Goal: Task Accomplishment & Management: Use online tool/utility

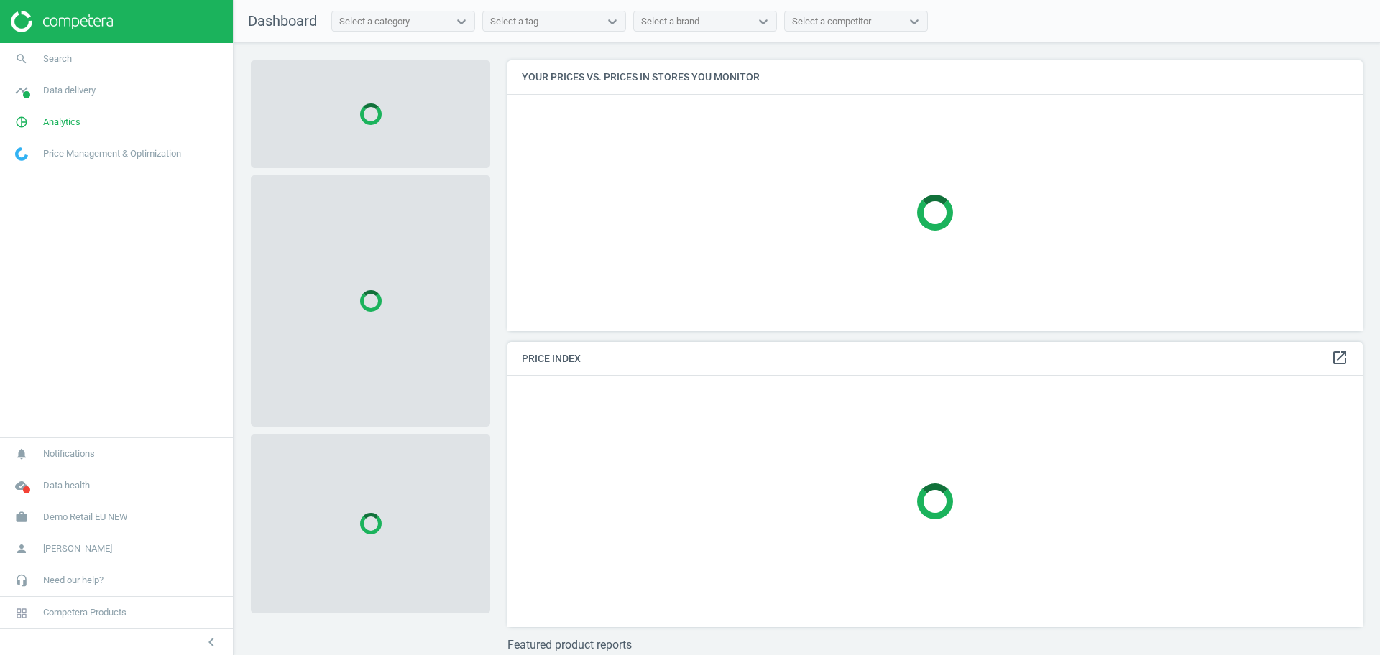
scroll to position [298, 870]
click at [91, 522] on span "Demo Retail EU NEW" at bounding box center [85, 517] width 85 height 13
click at [75, 471] on span "Switch campaign" at bounding box center [48, 474] width 64 height 11
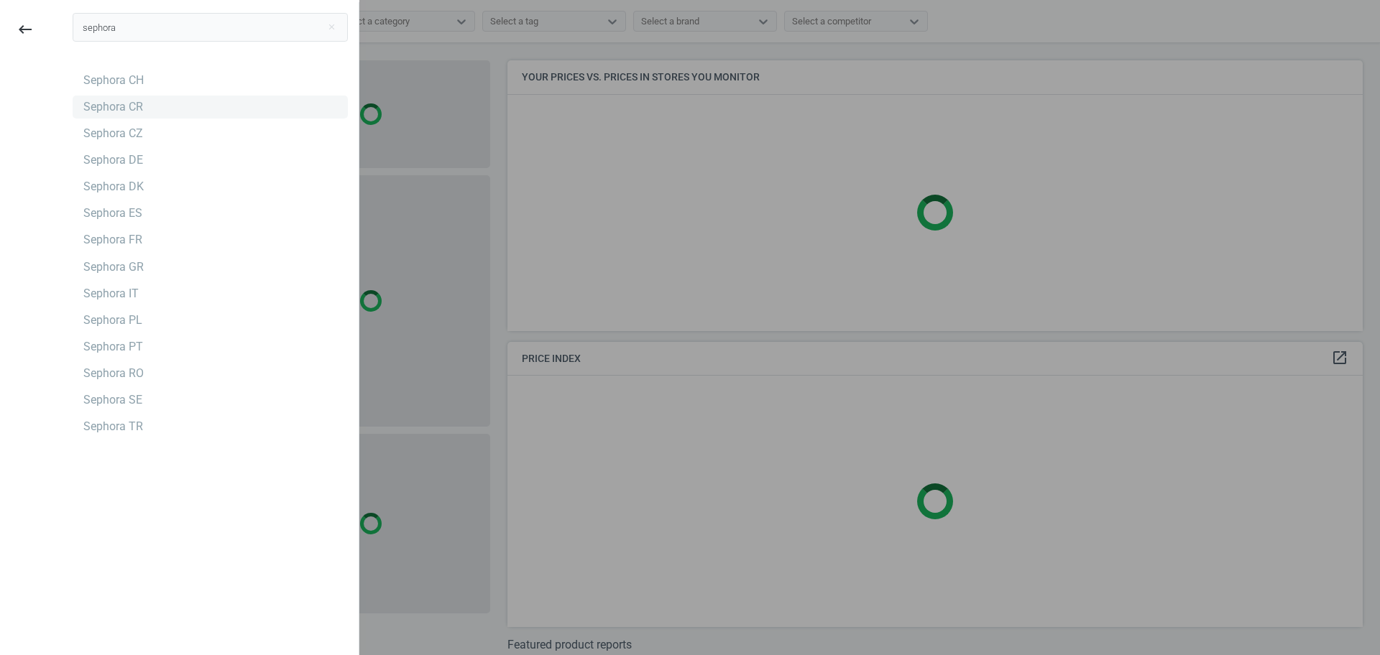
type input "sephora"
click at [121, 112] on div "Sephora CR" at bounding box center [113, 107] width 60 height 16
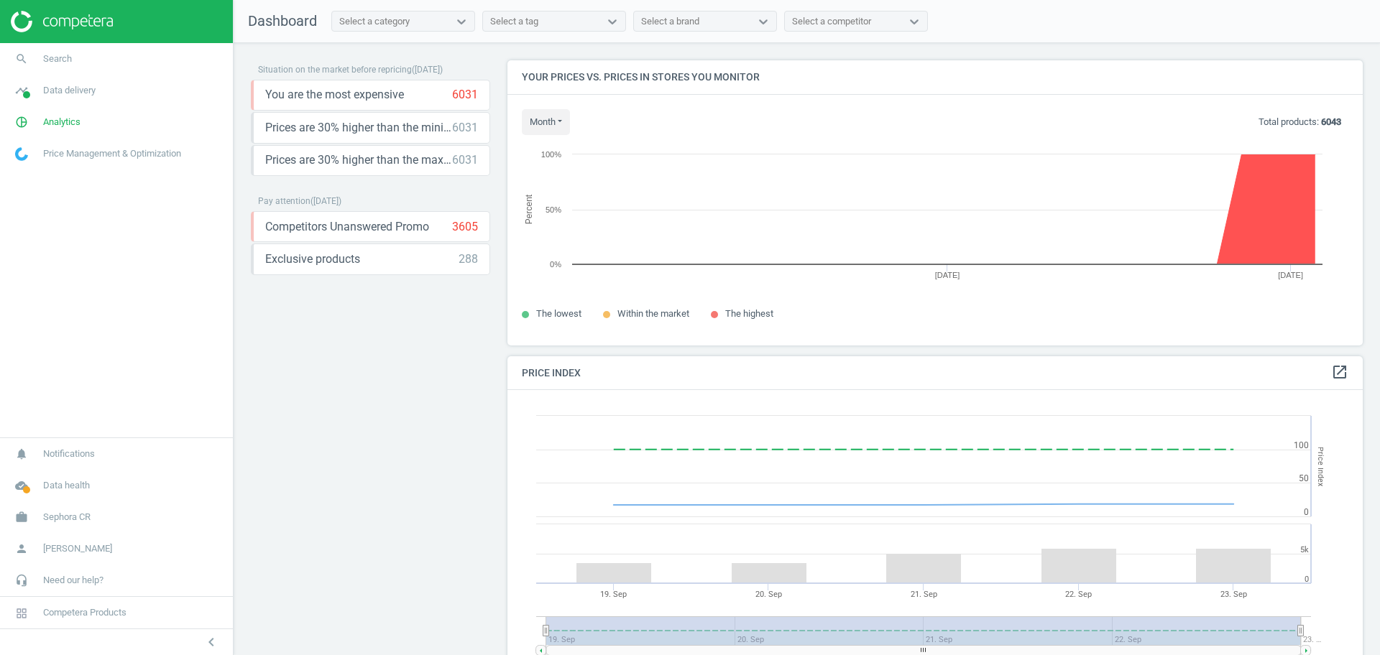
scroll to position [359, 870]
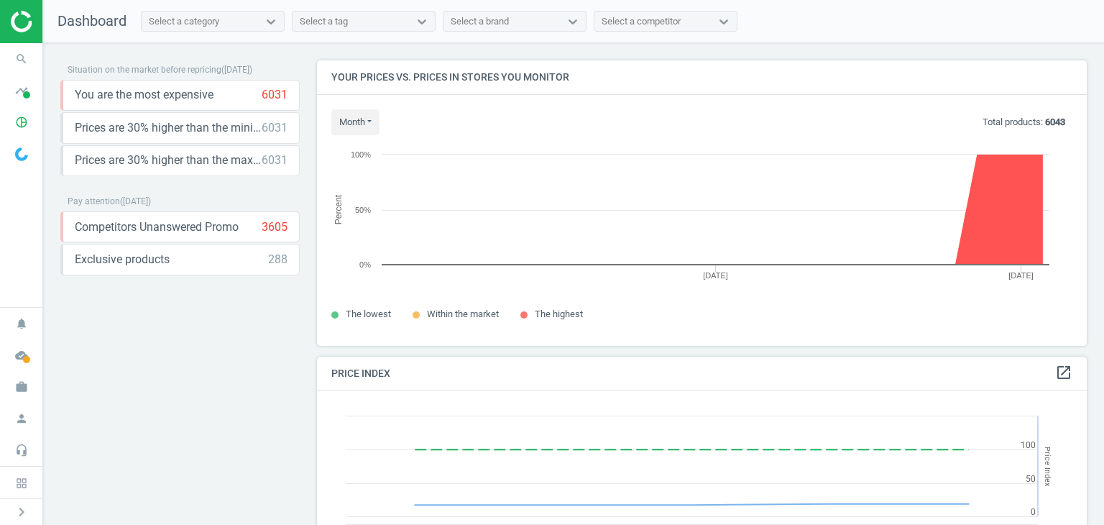
scroll to position [353, 780]
click at [26, 511] on icon "chevron_right" at bounding box center [21, 511] width 17 height 17
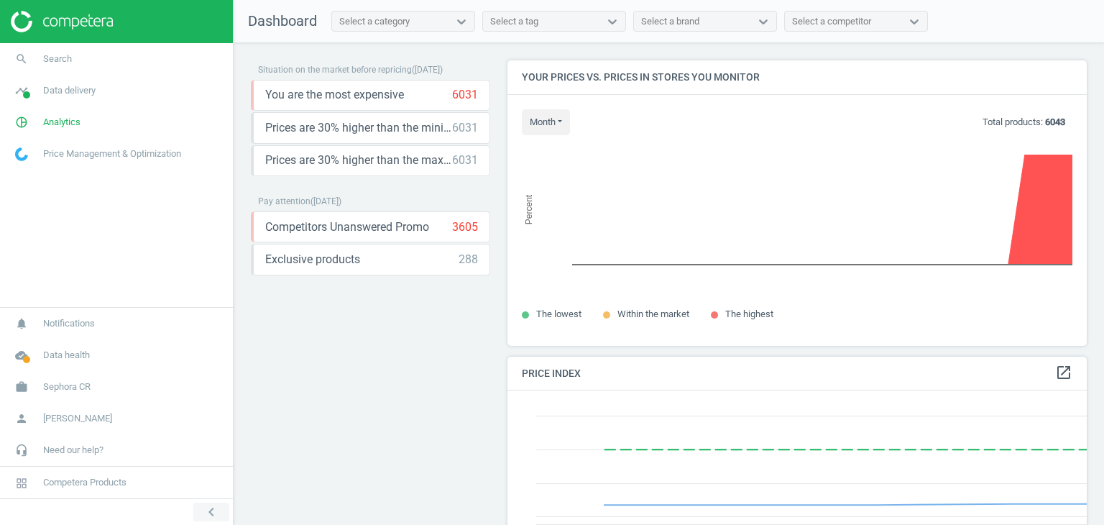
scroll to position [6, 7]
